Goal: Check status: Check status

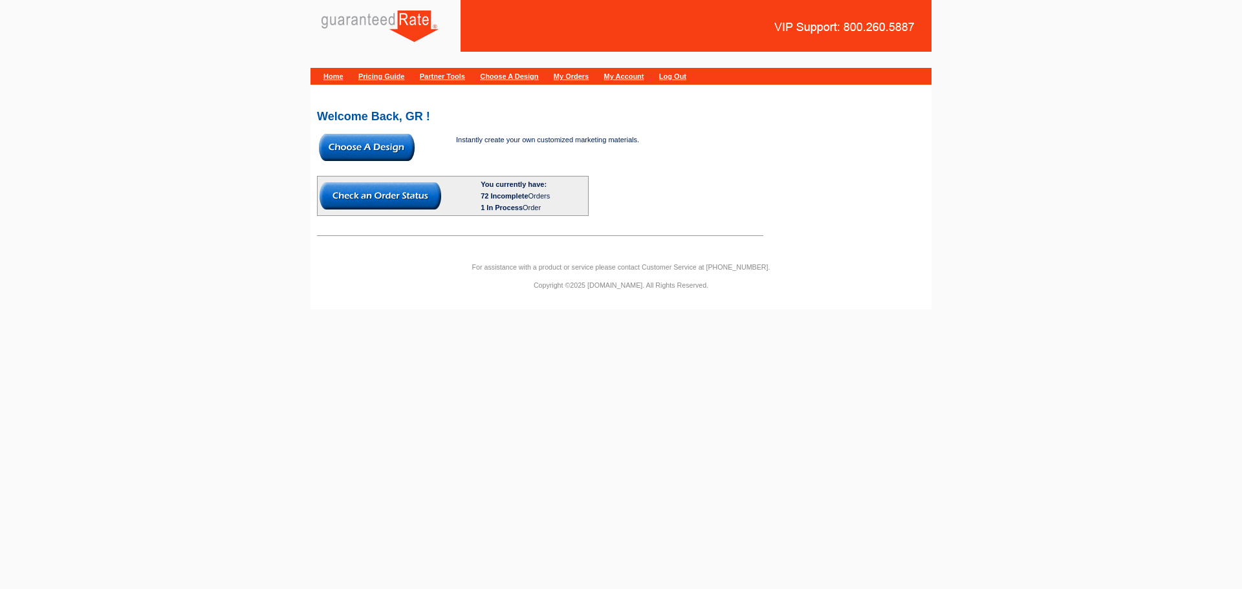
click at [605, 71] on div "Home Pricing Guide Partner Tools Choose A Design My Orders My Account Log Out" at bounding box center [620, 76] width 621 height 17
click at [589, 78] on link "My Orders" at bounding box center [571, 76] width 35 height 8
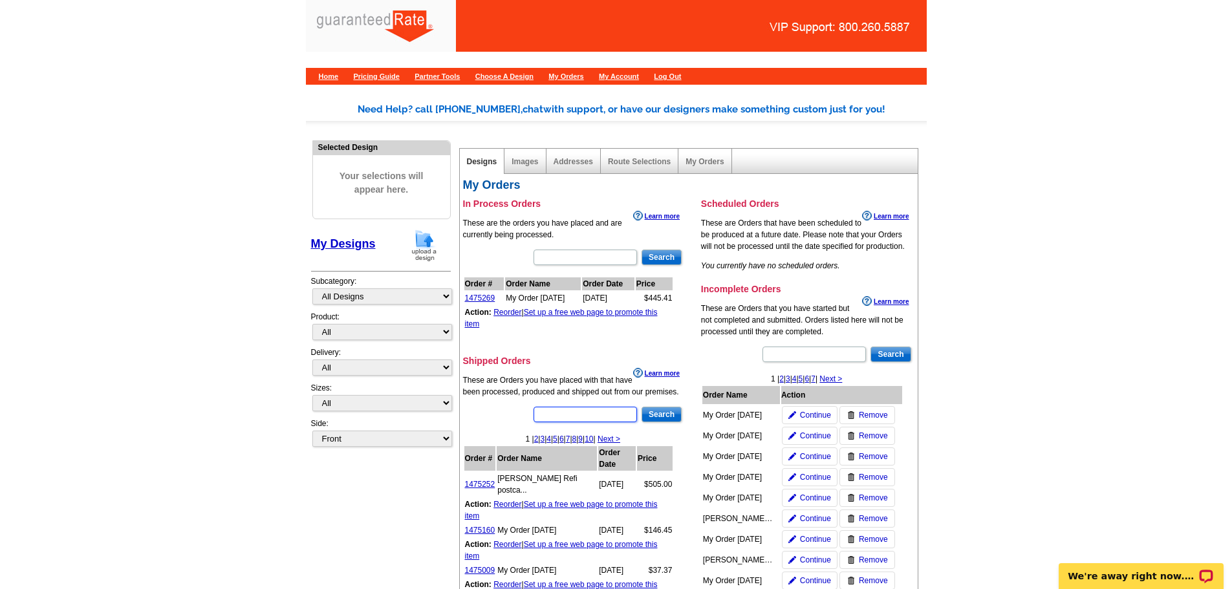
click at [578, 411] on input "text" at bounding box center [585, 415] width 103 height 16
type input "1474938"
click at [664, 419] on input "Search" at bounding box center [662, 415] width 40 height 16
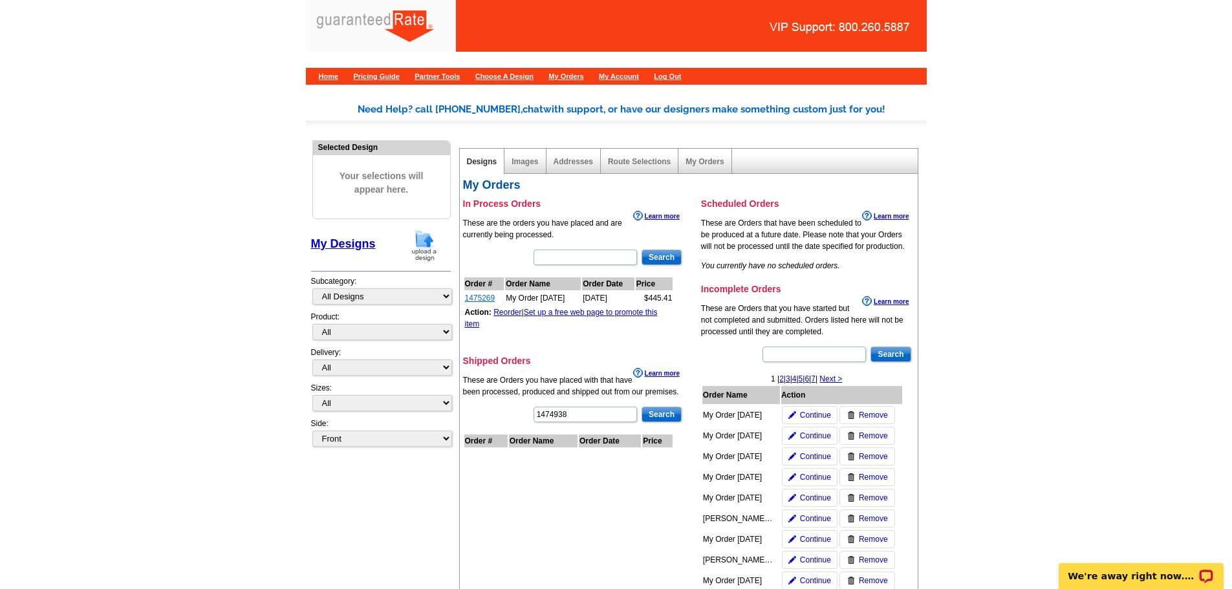
click at [480, 298] on link "1475269" at bounding box center [480, 298] width 30 height 9
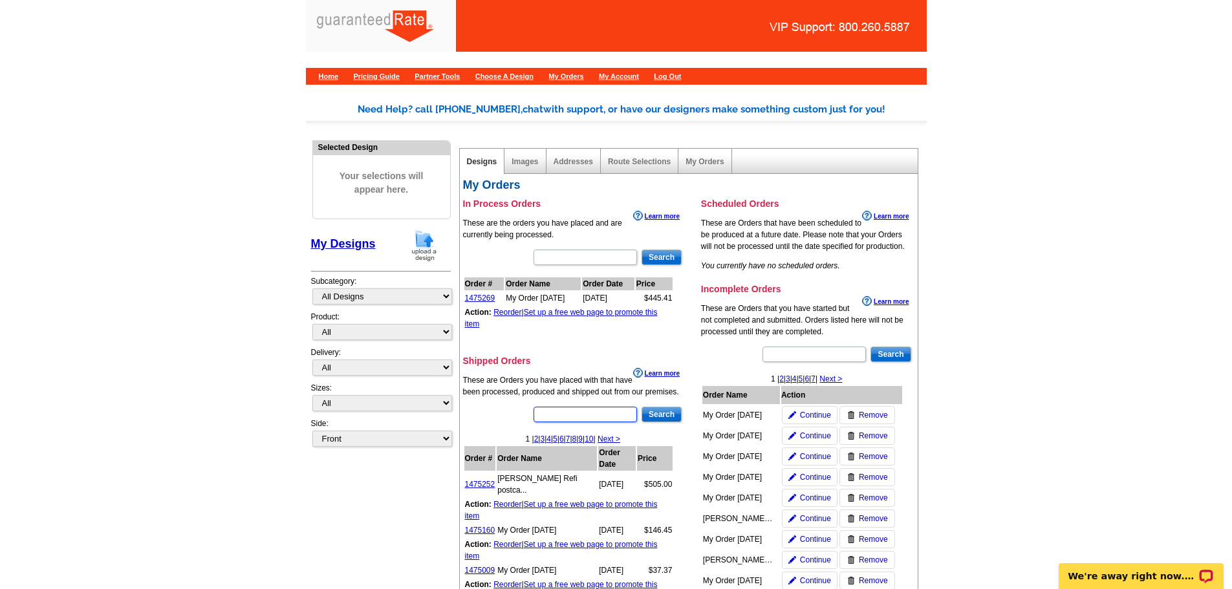
click at [603, 415] on input "text" at bounding box center [585, 415] width 103 height 16
type input "1474938"
click at [655, 418] on input "Search" at bounding box center [662, 415] width 40 height 16
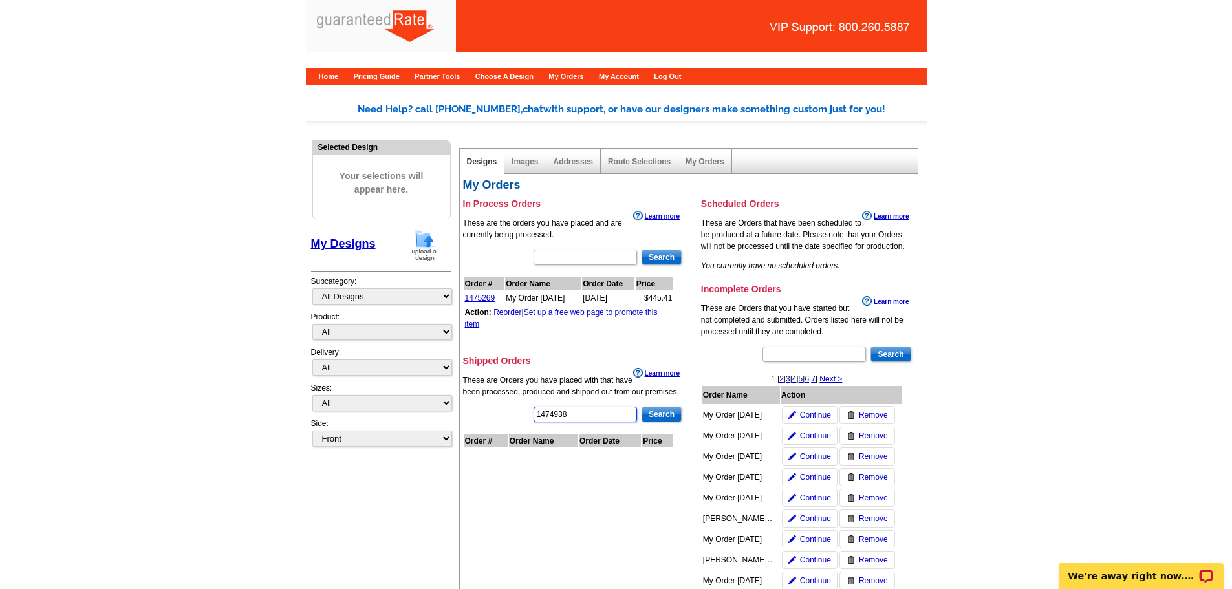
drag, startPoint x: 584, startPoint y: 409, endPoint x: 497, endPoint y: 415, distance: 86.9
click at [497, 415] on div "1474938 Search Order # Order Name Order Date Price" at bounding box center [573, 439] width 221 height 67
paste input "1474965"
type input "1474965"
click at [664, 420] on input "Search" at bounding box center [662, 415] width 40 height 16
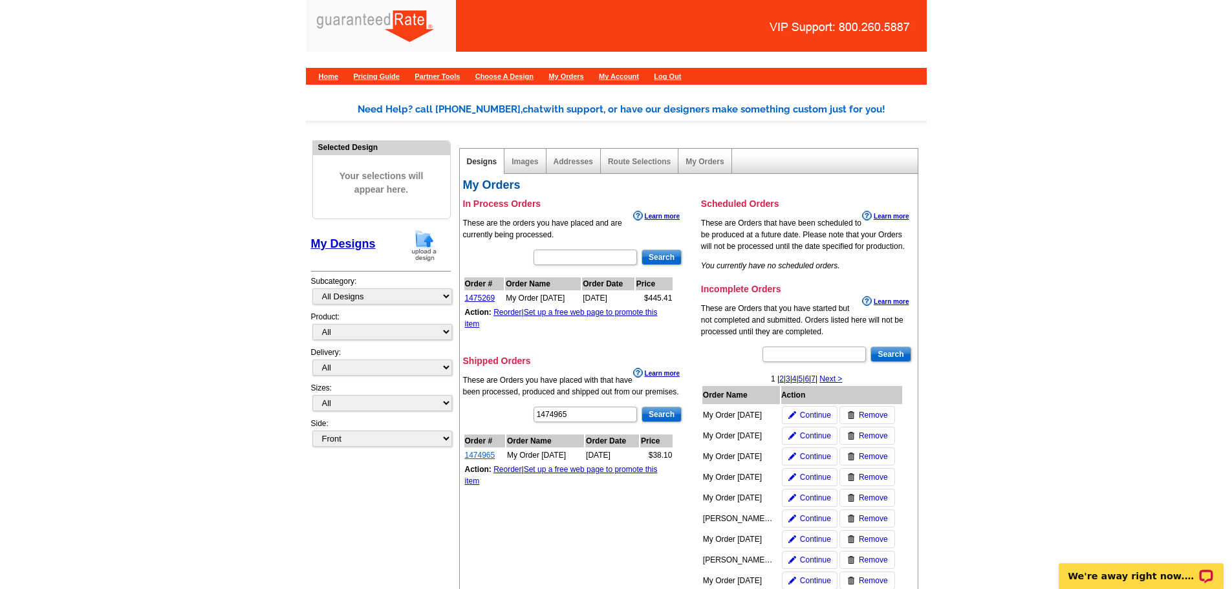
click at [478, 451] on link "1474965" at bounding box center [480, 455] width 30 height 9
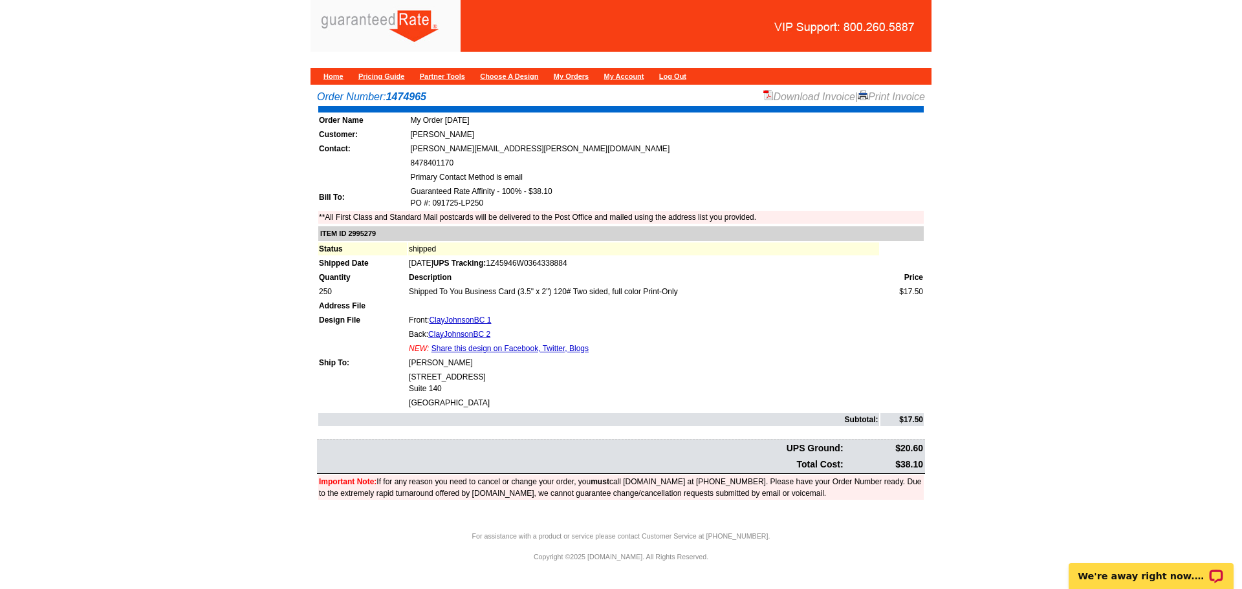
click at [798, 99] on link "Download Invoice" at bounding box center [809, 96] width 92 height 11
